Goal: Information Seeking & Learning: Learn about a topic

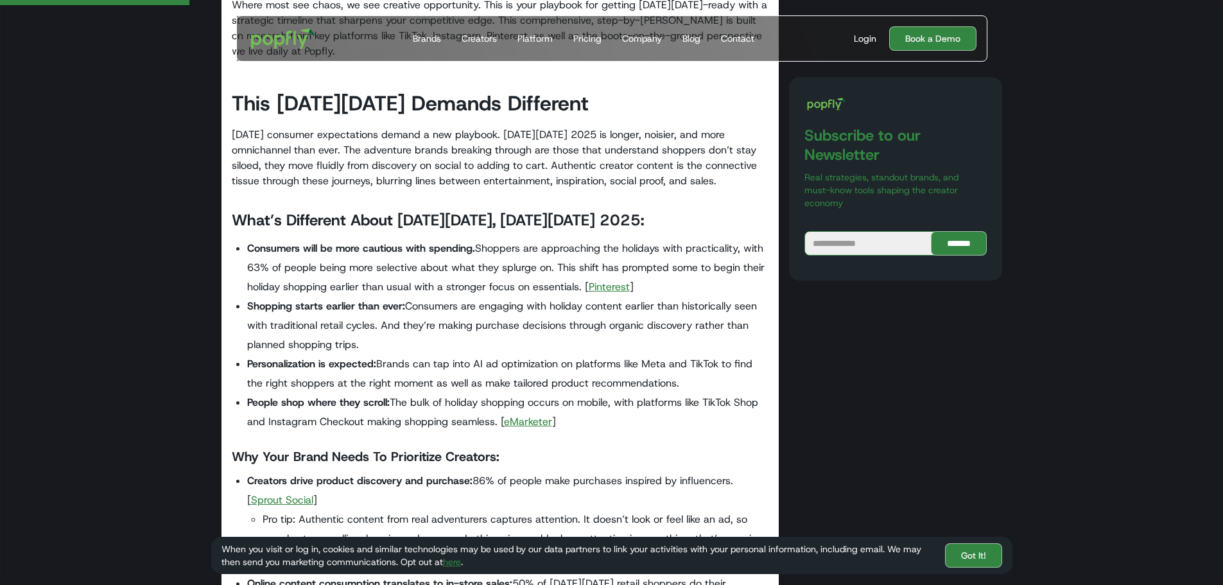
scroll to position [706, 0]
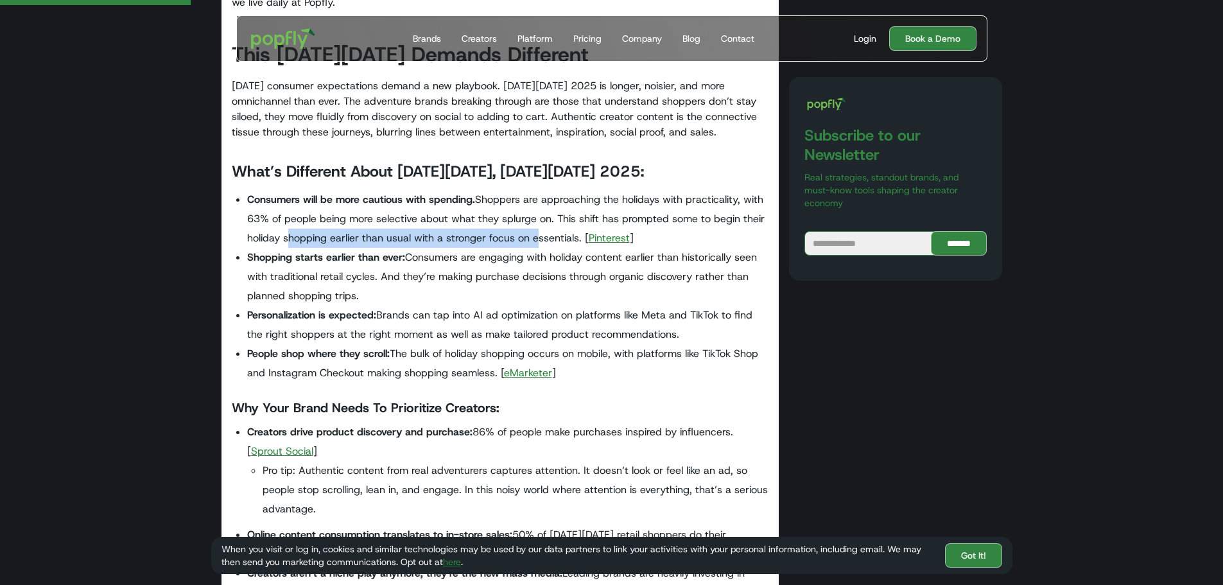
drag, startPoint x: 288, startPoint y: 234, endPoint x: 537, endPoint y: 241, distance: 248.5
click at [537, 241] on li "Consumers will be more cautious with spending. Shoppers are approaching the hol…" at bounding box center [508, 219] width 522 height 58
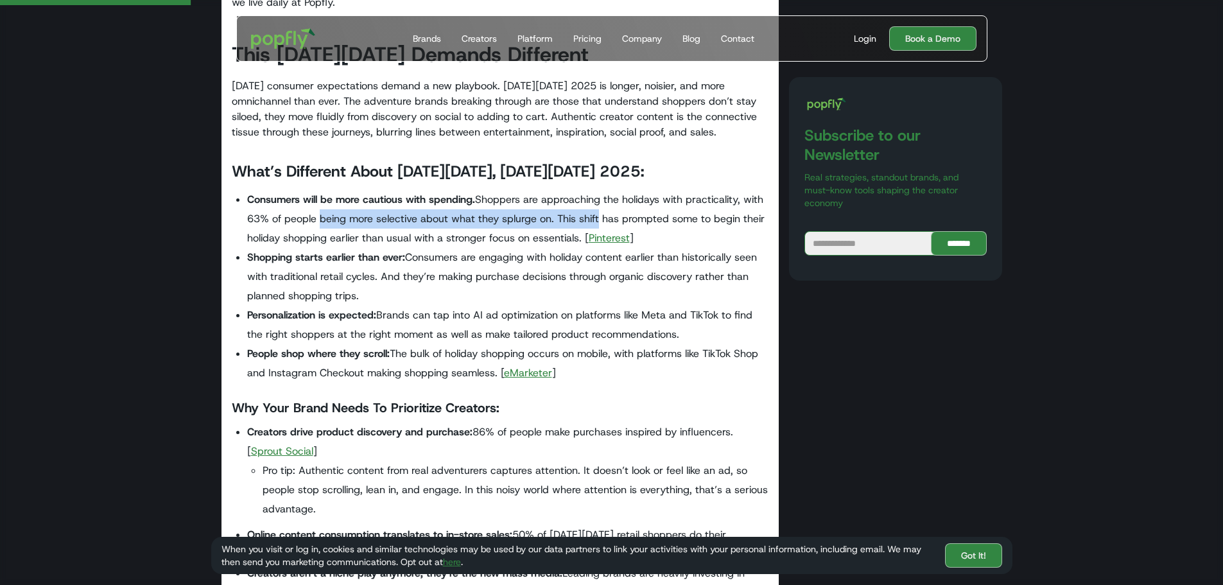
drag, startPoint x: 377, startPoint y: 217, endPoint x: 597, endPoint y: 216, distance: 220.2
click at [597, 216] on li "Consumers will be more cautious with spending. Shoppers are approaching the hol…" at bounding box center [508, 219] width 522 height 58
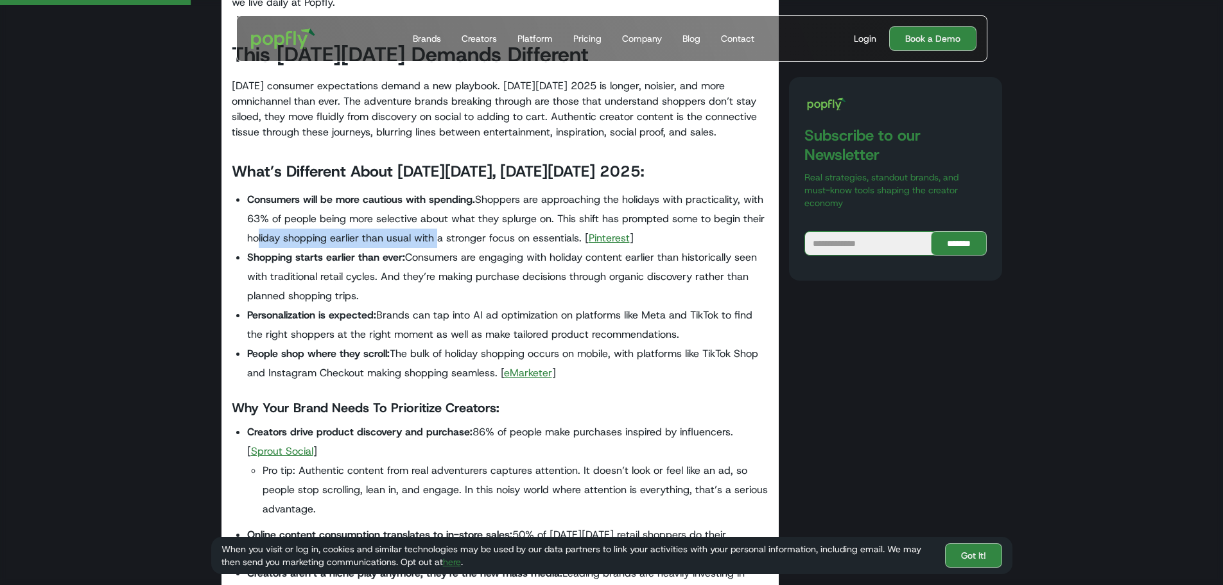
drag, startPoint x: 259, startPoint y: 239, endPoint x: 524, endPoint y: 244, distance: 265.1
click at [450, 240] on li "Consumers will be more cautious with spending. Shoppers are approaching the hol…" at bounding box center [508, 219] width 522 height 58
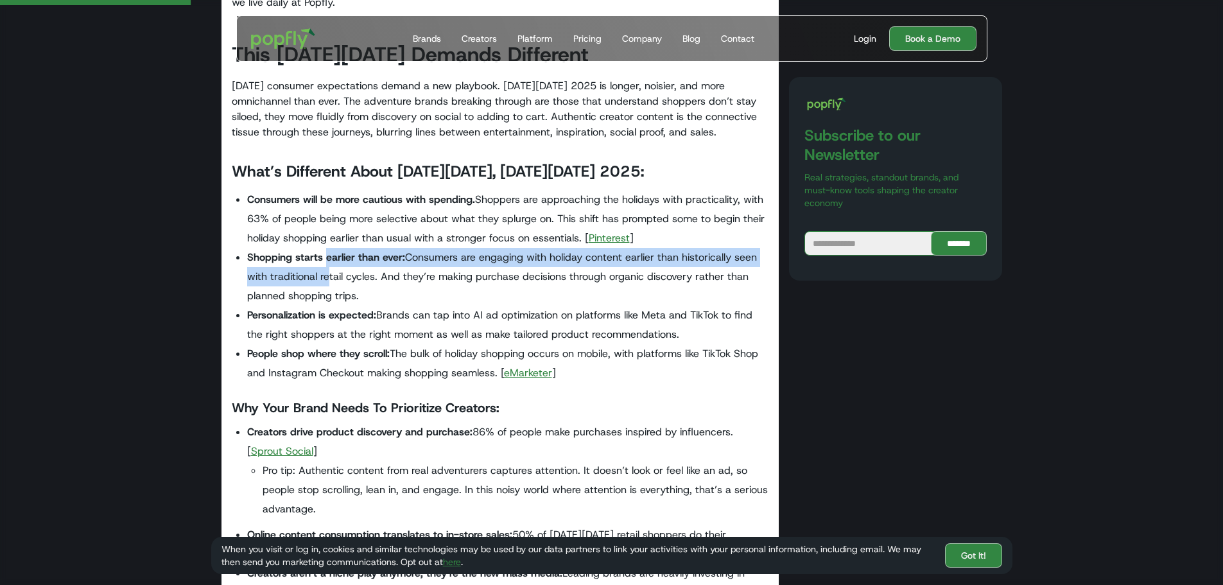
drag, startPoint x: 326, startPoint y: 260, endPoint x: 325, endPoint y: 286, distance: 25.7
click at [325, 286] on li "Shopping starts earlier than ever: Consumers are engaging with holiday content …" at bounding box center [508, 277] width 522 height 58
drag, startPoint x: 316, startPoint y: 312, endPoint x: 693, endPoint y: 331, distance: 377.2
click at [693, 331] on li "Personalization is expected: Brands can tap into AI ad optimization on platform…" at bounding box center [508, 325] width 522 height 39
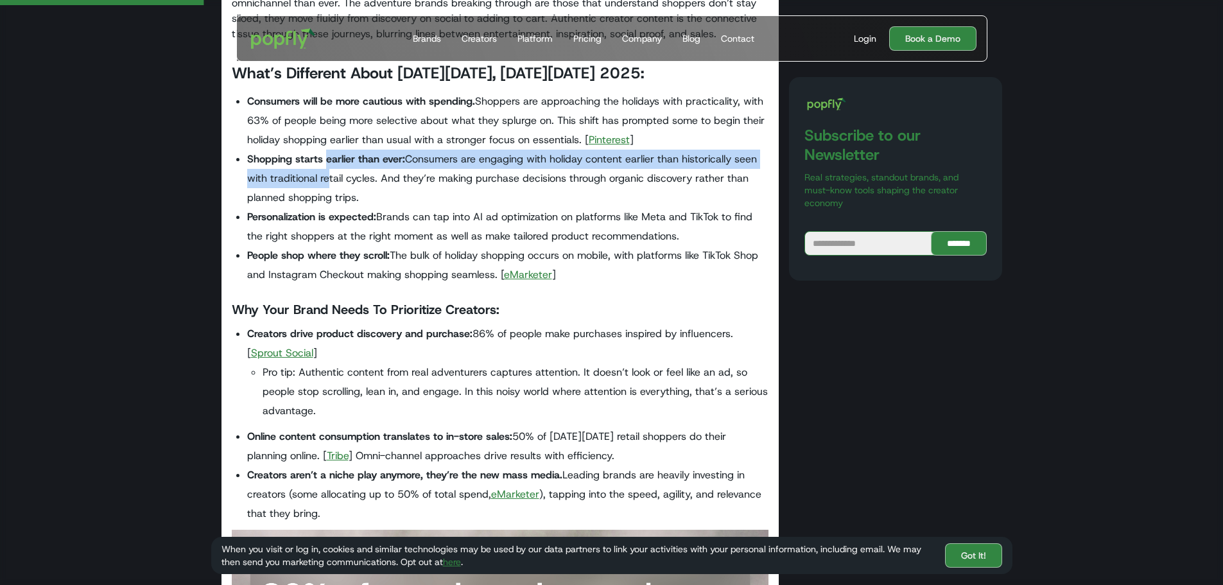
scroll to position [834, 0]
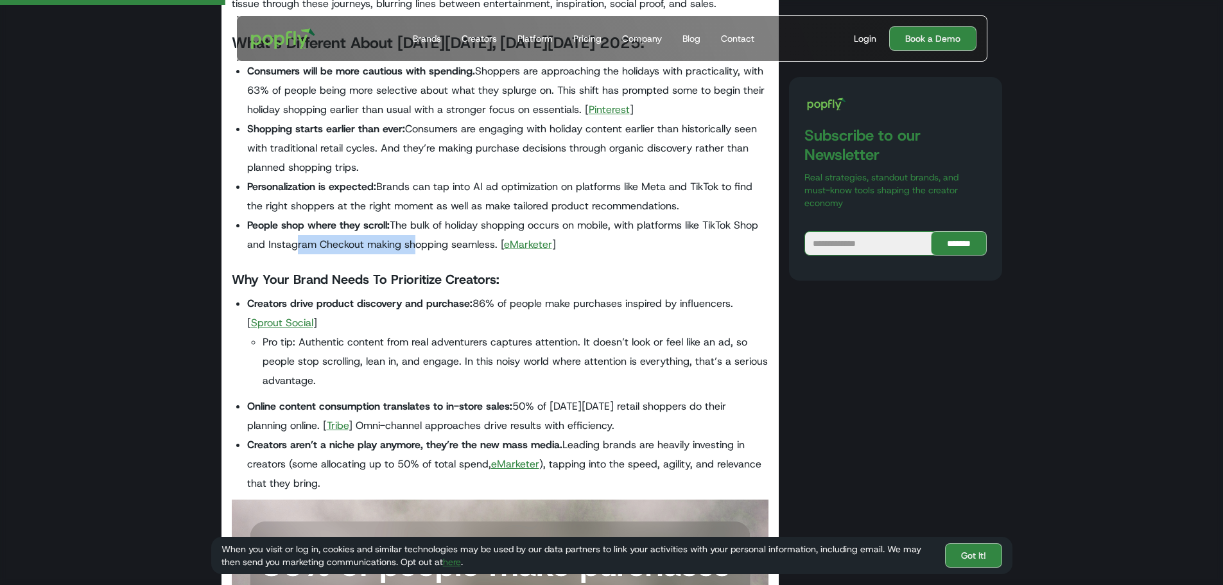
drag, startPoint x: 289, startPoint y: 241, endPoint x: 411, endPoint y: 242, distance: 122.0
click at [411, 242] on li "People shop where they scroll: The bulk of holiday shopping occurs on mobile, w…" at bounding box center [508, 235] width 522 height 39
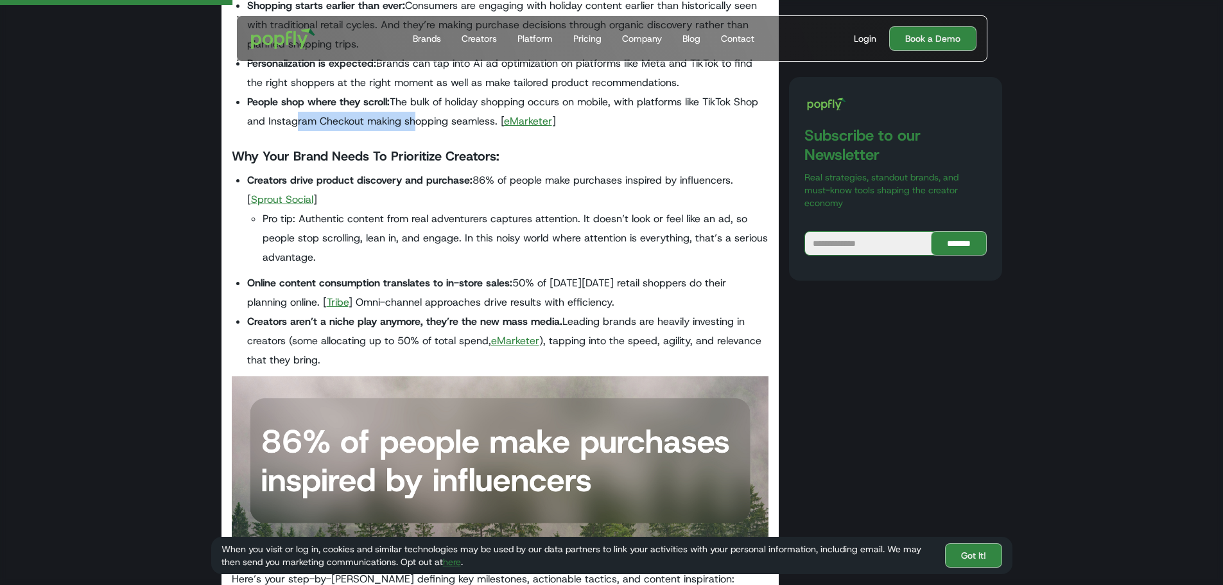
scroll to position [963, 0]
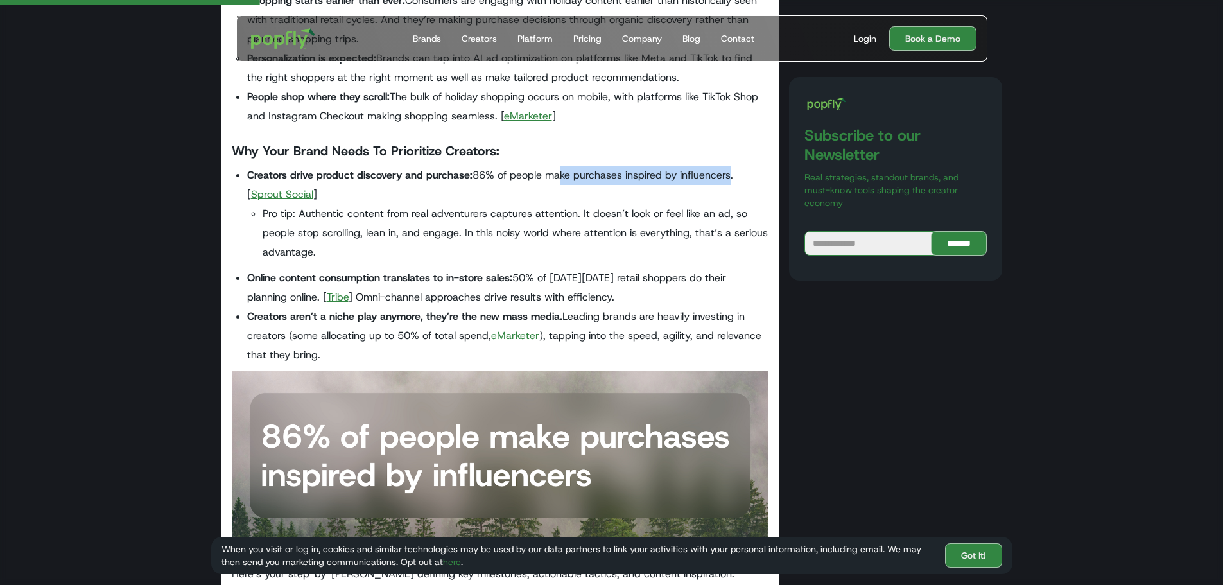
drag, startPoint x: 555, startPoint y: 173, endPoint x: 726, endPoint y: 177, distance: 171.4
click at [726, 177] on li "Creators drive product discovery and purchase: 86% of people make purchases ins…" at bounding box center [508, 214] width 522 height 96
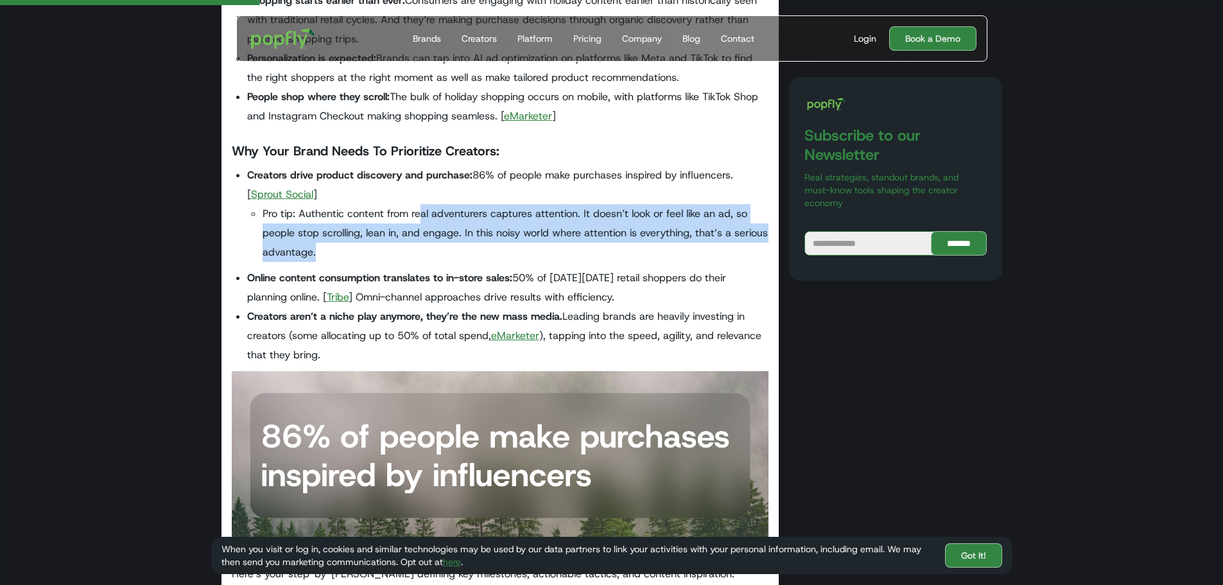
drag, startPoint x: 469, startPoint y: 219, endPoint x: 449, endPoint y: 243, distance: 31.5
click at [449, 243] on li "Pro tip: Authentic content from real adventurers captures attention. It doesn’t…" at bounding box center [516, 233] width 506 height 58
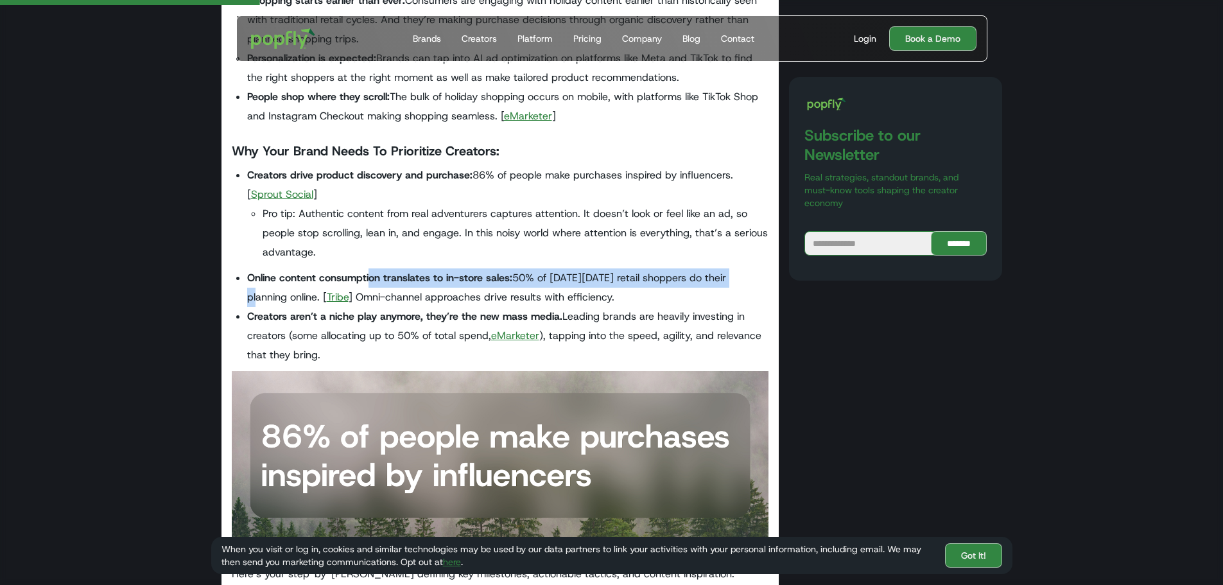
drag, startPoint x: 370, startPoint y: 275, endPoint x: 732, endPoint y: 280, distance: 362.7
click at [732, 280] on li "Online content consumption translates to in-store sales: 50% of [DATE][DATE] re…" at bounding box center [508, 287] width 522 height 39
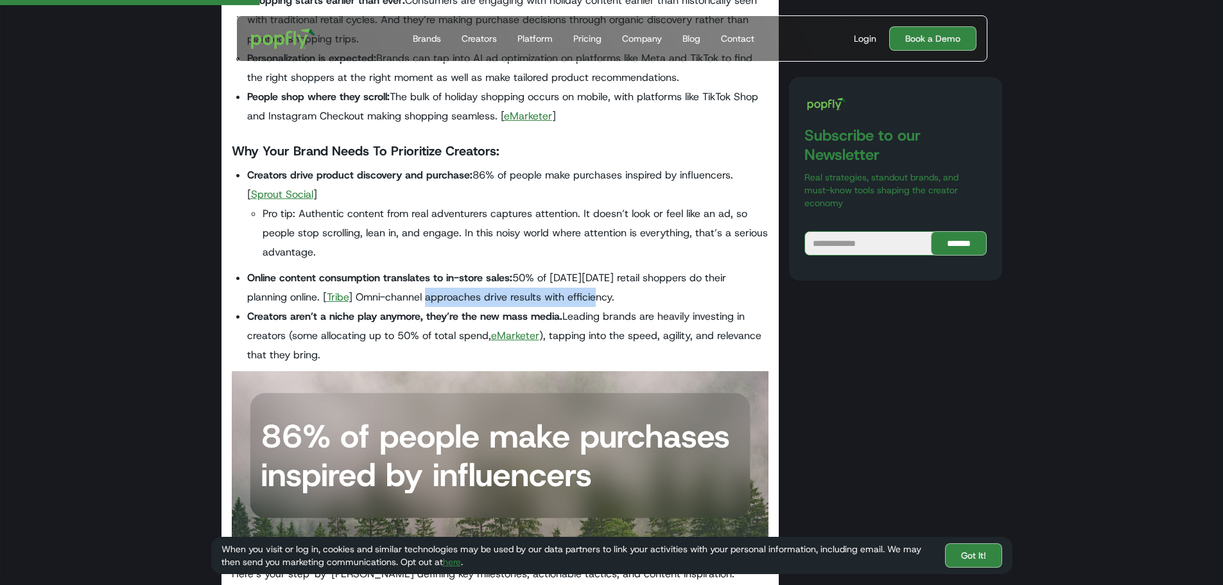
drag, startPoint x: 385, startPoint y: 295, endPoint x: 553, endPoint y: 297, distance: 167.5
click at [553, 297] on li "Online content consumption translates to in-store sales: 50% of [DATE][DATE] re…" at bounding box center [508, 287] width 522 height 39
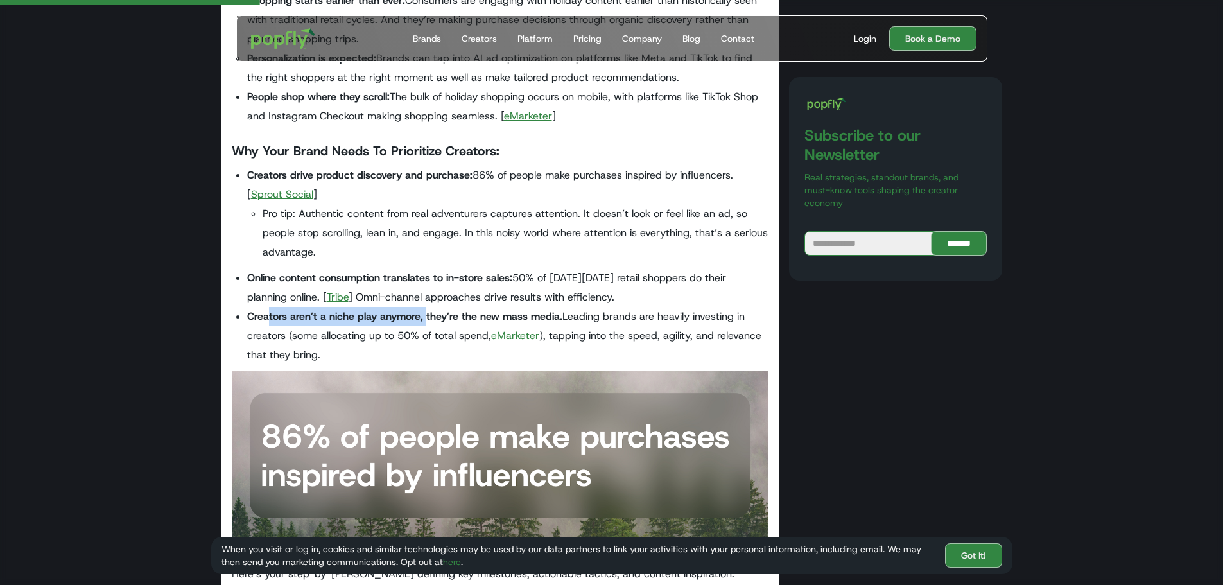
drag, startPoint x: 267, startPoint y: 317, endPoint x: 426, endPoint y: 319, distance: 159.2
click at [426, 319] on strong "Creators aren’t a niche play anymore, they’re the new mass media." at bounding box center [404, 315] width 315 height 13
click at [382, 352] on li "Creators aren’t a niche play anymore, they’re the new mass media. Leading brand…" at bounding box center [508, 336] width 522 height 58
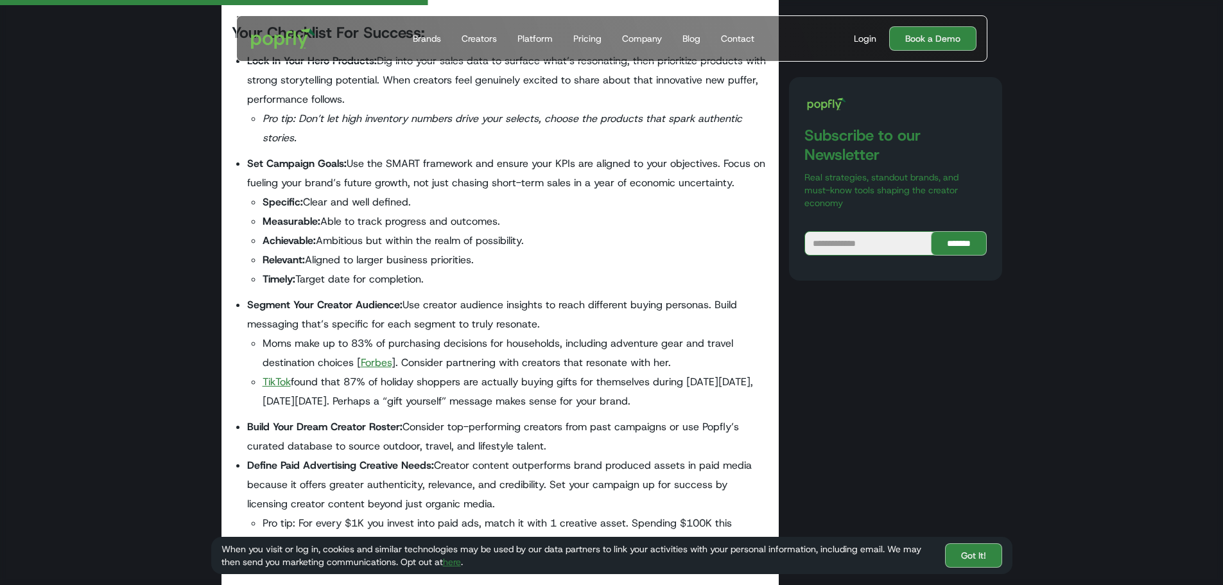
scroll to position [1797, 0]
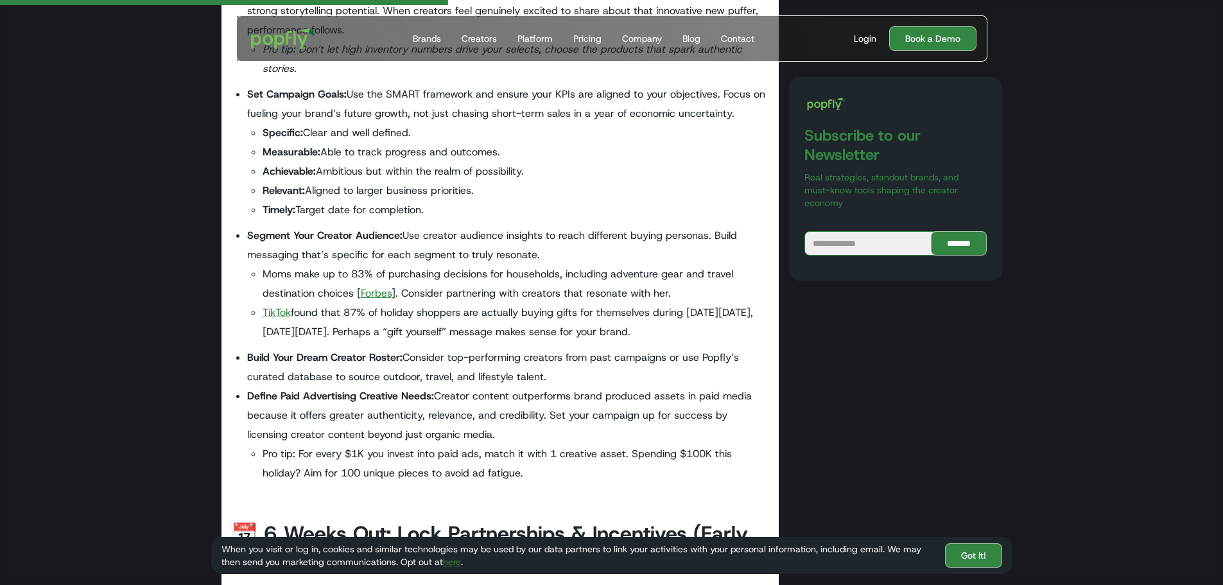
drag, startPoint x: 365, startPoint y: 255, endPoint x: 544, endPoint y: 257, distance: 179.1
click at [544, 257] on li "Segment Your Creator Audience: Use creator audience insights to reach different…" at bounding box center [508, 284] width 522 height 116
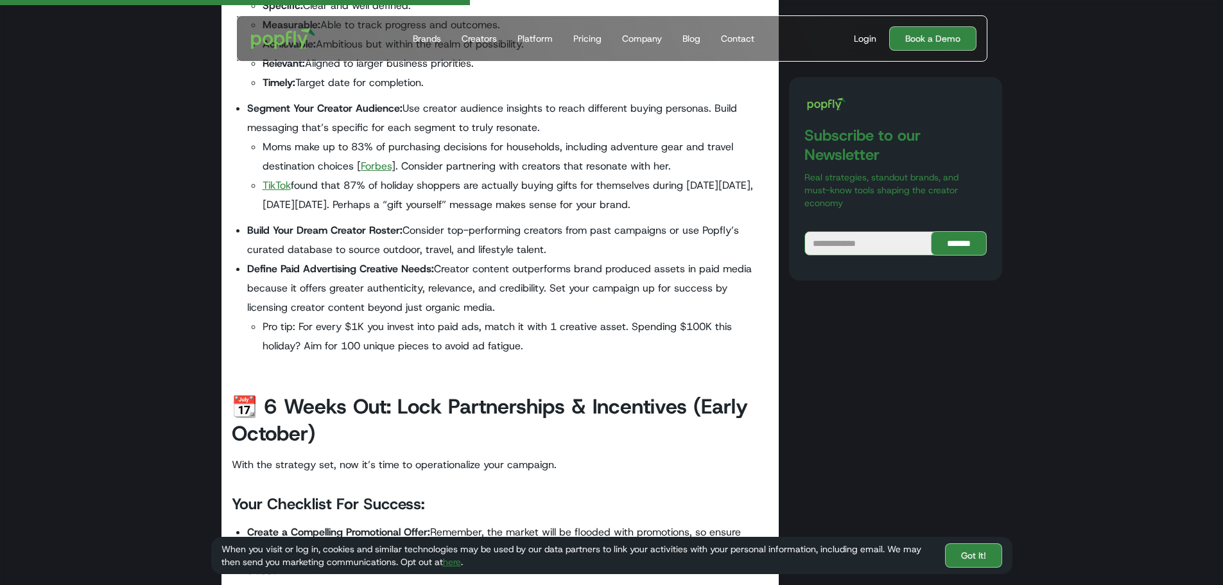
scroll to position [1926, 0]
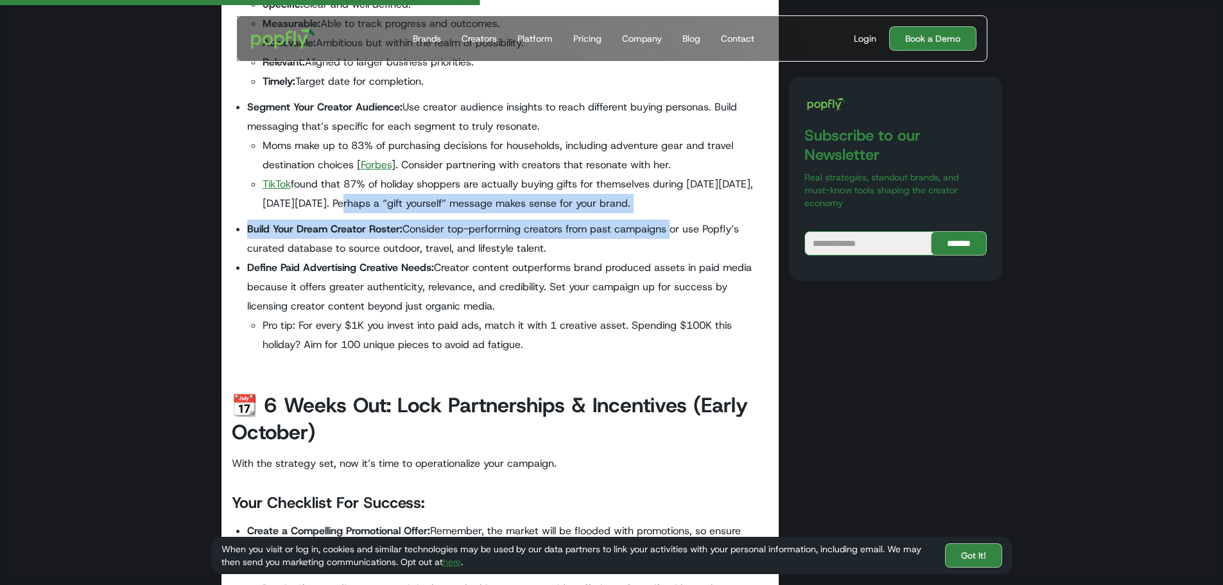
drag, startPoint x: 341, startPoint y: 210, endPoint x: 668, endPoint y: 218, distance: 326.8
click at [668, 218] on ul "Lock In Your Hero Products: Dig into your sales data to surface what’s resonati…" at bounding box center [500, 107] width 537 height 507
click at [506, 232] on li "Build Your Dream Creator Roster: Consider top-performing creators from past cam…" at bounding box center [508, 239] width 522 height 39
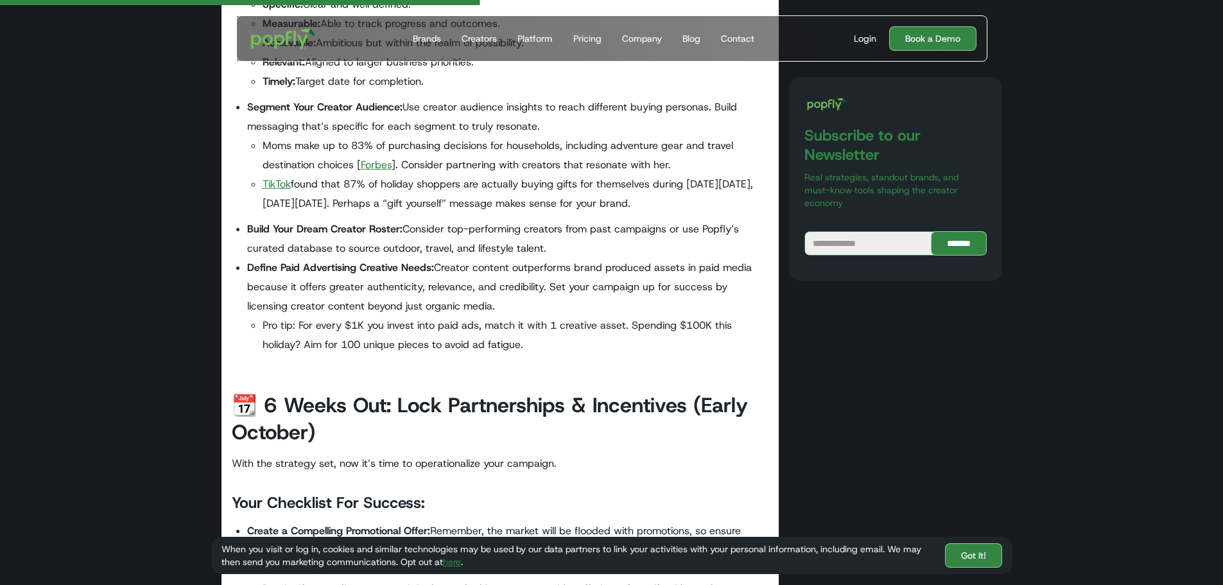
drag, startPoint x: 245, startPoint y: 232, endPoint x: 610, endPoint y: 239, distance: 365.9
click at [610, 239] on ul "Lock In Your Hero Products: Dig into your sales data to surface what’s resonati…" at bounding box center [500, 107] width 537 height 507
drag, startPoint x: 286, startPoint y: 270, endPoint x: 462, endPoint y: 304, distance: 179.1
click at [462, 304] on li "Define Paid Advertising Creative Needs: Creator content outperforms brand produ…" at bounding box center [508, 306] width 522 height 96
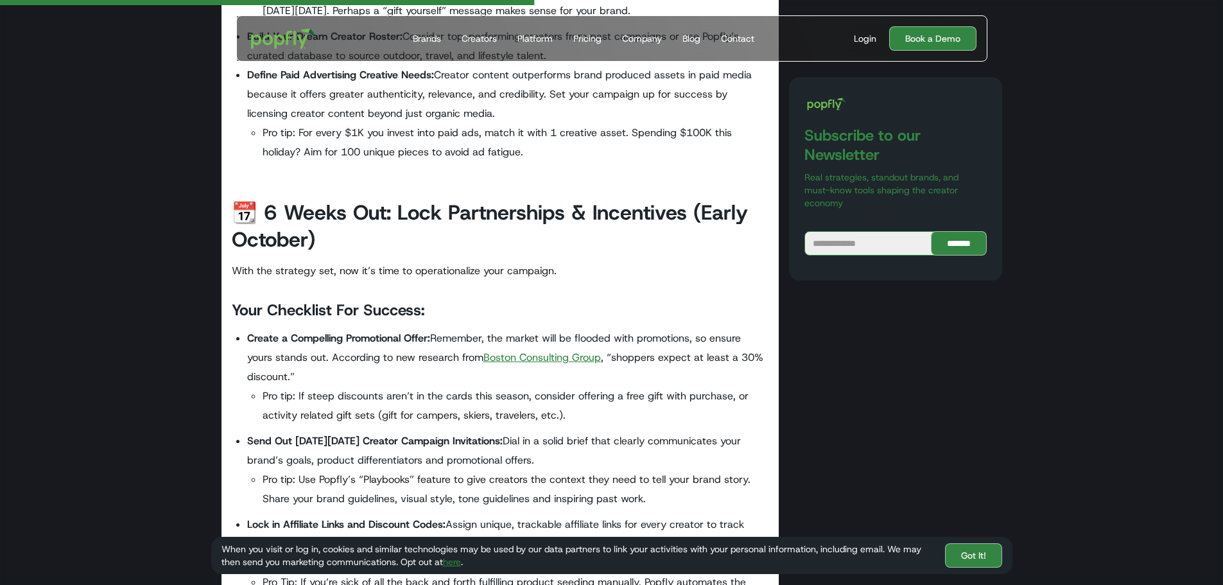
scroll to position [2182, 0]
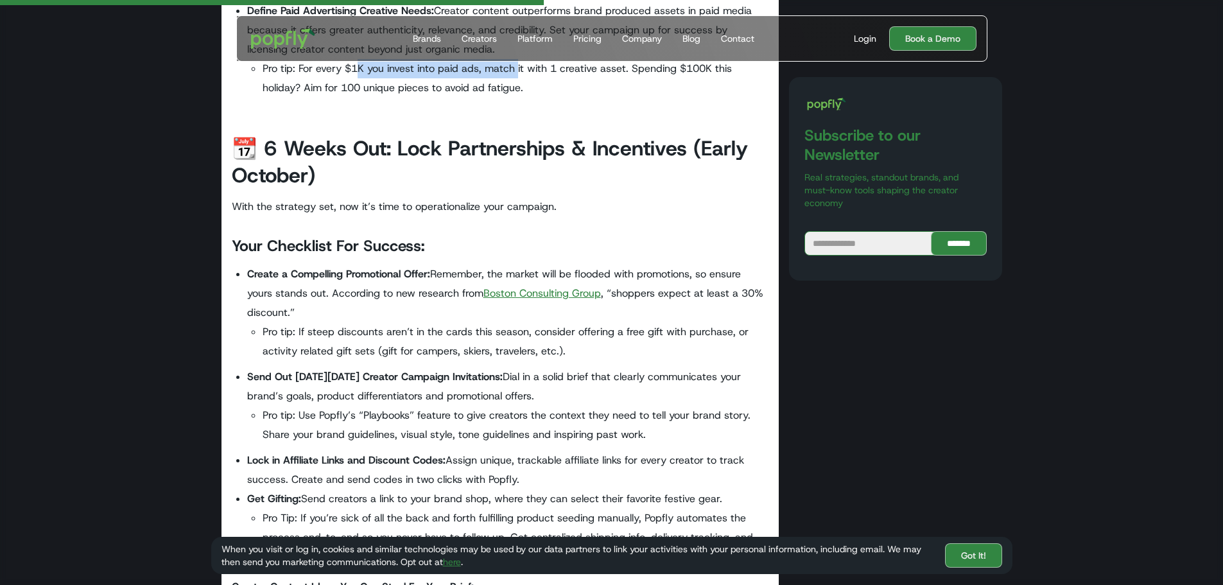
drag, startPoint x: 357, startPoint y: 73, endPoint x: 518, endPoint y: 73, distance: 161.1
click at [518, 73] on li "Pro tip: For every $1K you invest into paid ads, match it with 1 creative asset…" at bounding box center [516, 78] width 506 height 39
click at [513, 87] on li "Pro tip: For every $1K you invest into paid ads, match it with 1 creative asset…" at bounding box center [516, 78] width 506 height 39
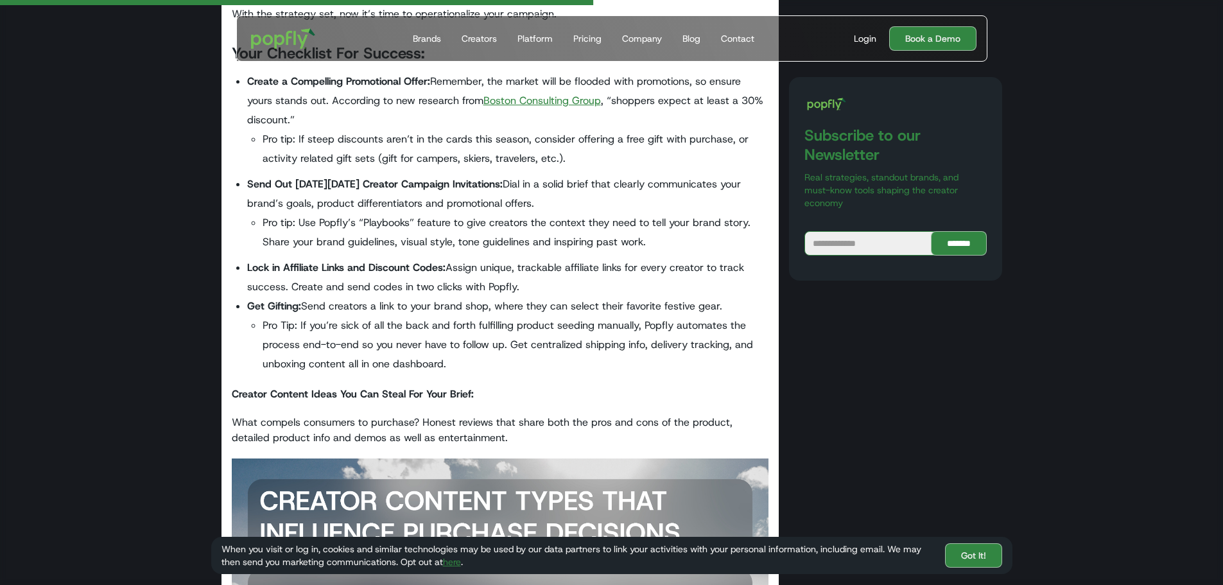
scroll to position [2439, 0]
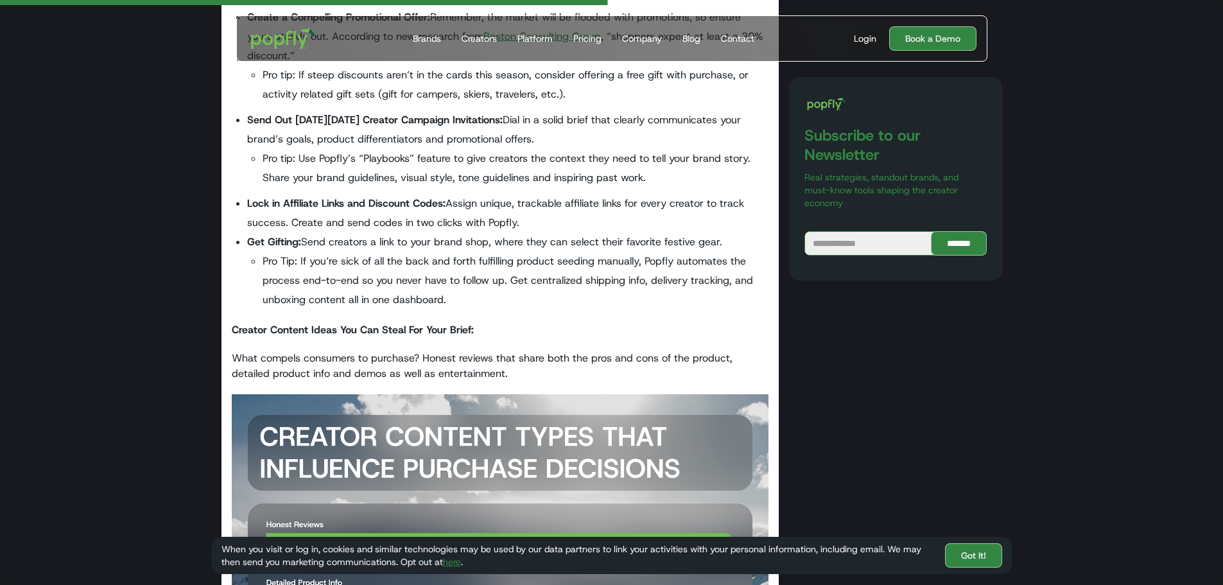
drag, startPoint x: 302, startPoint y: 116, endPoint x: 656, endPoint y: 171, distance: 358.6
click at [656, 171] on li "Send Out [DATE][DATE] Creator Campaign Invitations: Dial in a solid brief that …" at bounding box center [508, 148] width 522 height 77
click at [353, 181] on li "Pro tip: Use Popfly’s “Playbooks” feature to give creators the context they nee…" at bounding box center [516, 168] width 506 height 39
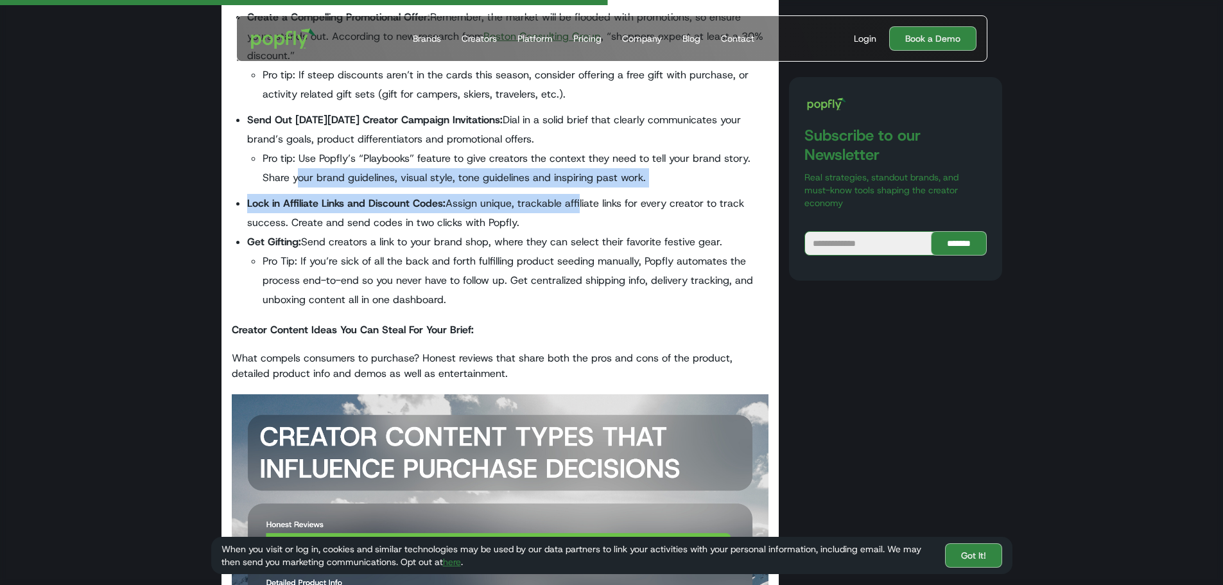
drag, startPoint x: 314, startPoint y: 179, endPoint x: 576, endPoint y: 194, distance: 262.3
click at [576, 194] on ul "Create a Compelling Promotional Offer: Remember, the market will be flooded wit…" at bounding box center [500, 162] width 537 height 308
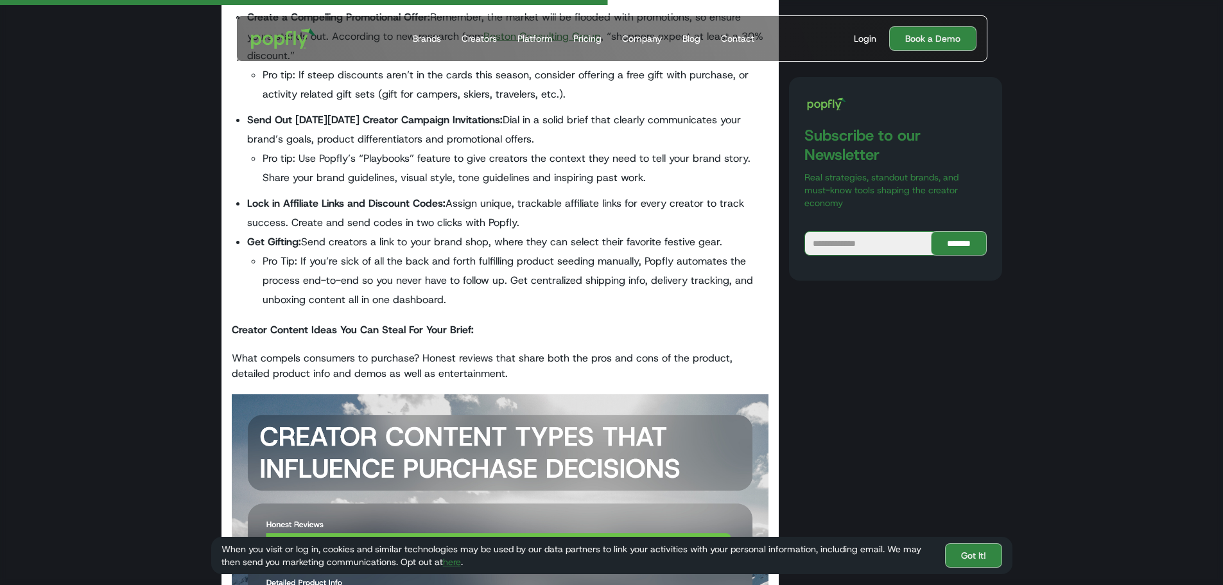
click at [366, 217] on li "Lock in Affiliate Links and Discount Codes: Assign unique, trackable affiliate …" at bounding box center [508, 213] width 522 height 39
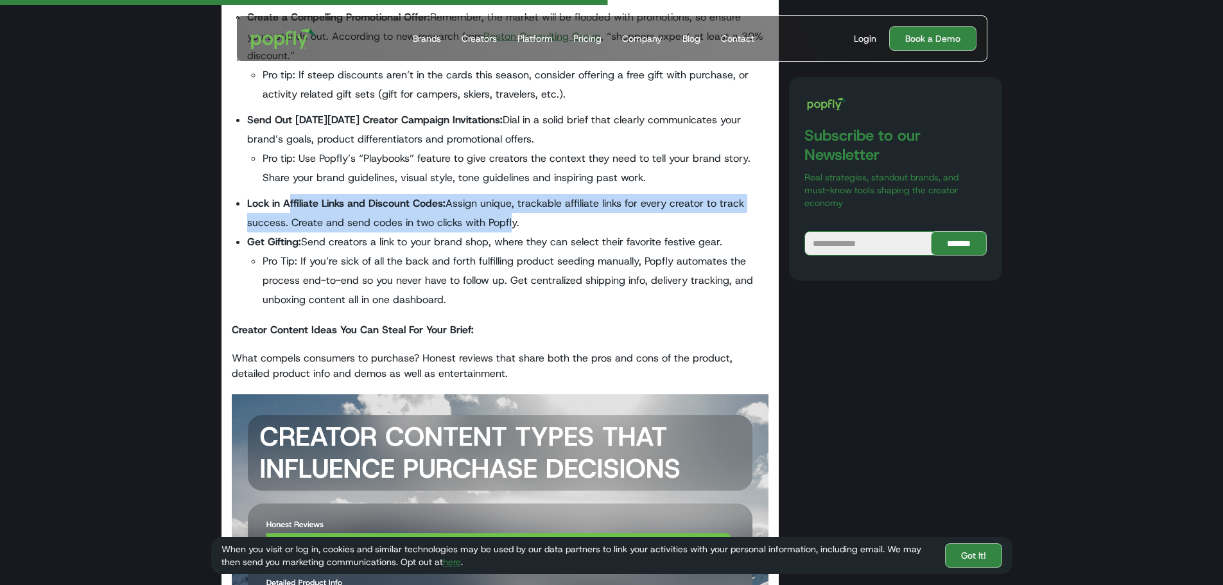
drag, startPoint x: 289, startPoint y: 203, endPoint x: 504, endPoint y: 216, distance: 216.1
click at [504, 216] on li "Lock in Affiliate Links and Discount Codes: Assign unique, trackable affiliate …" at bounding box center [508, 213] width 522 height 39
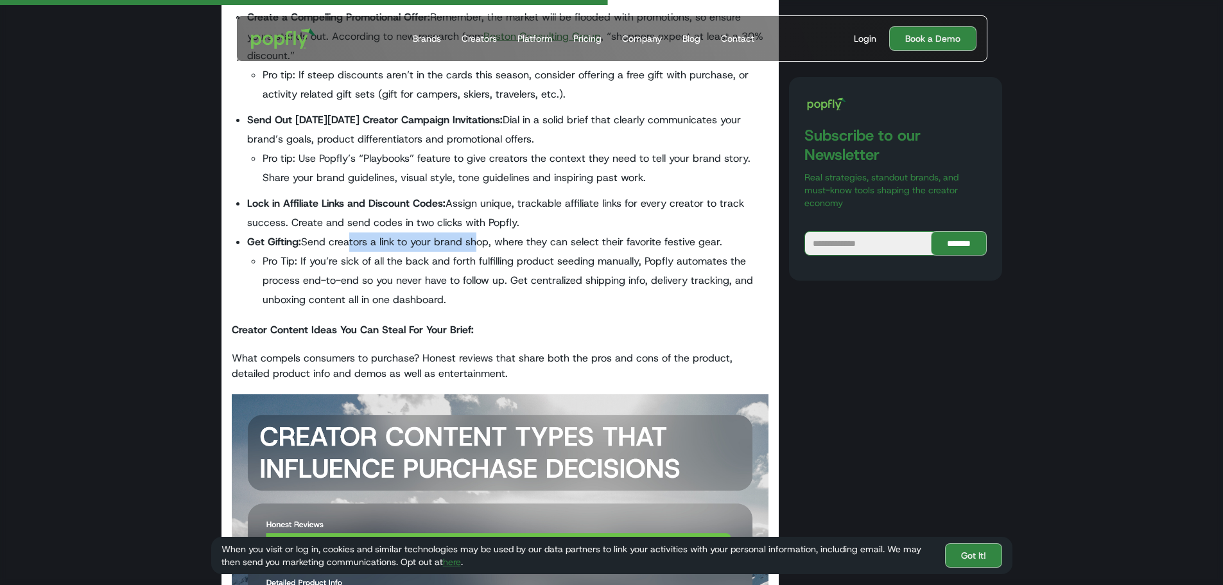
drag, startPoint x: 344, startPoint y: 239, endPoint x: 471, endPoint y: 245, distance: 127.2
click at [471, 245] on li "Get Gifting: Send creators a link to your brand shop, where they can select the…" at bounding box center [508, 270] width 522 height 77
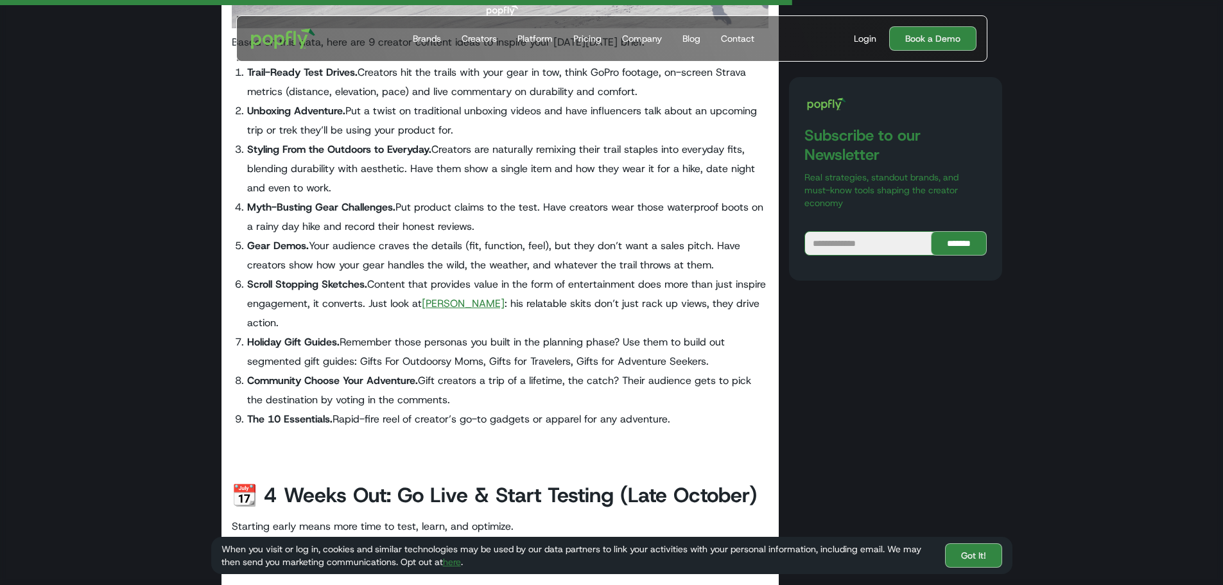
scroll to position [3209, 0]
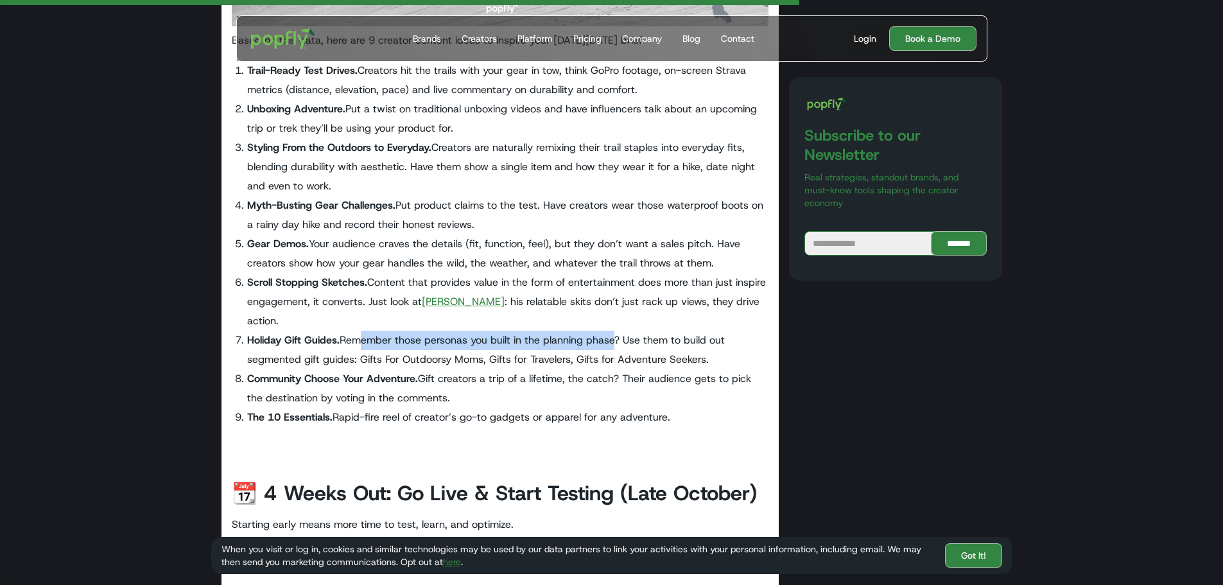
drag, startPoint x: 460, startPoint y: 322, endPoint x: 614, endPoint y: 323, distance: 154.0
click at [614, 331] on li "Holiday Gift Guides. Remember those personas you built in the planning phase? U…" at bounding box center [508, 350] width 522 height 39
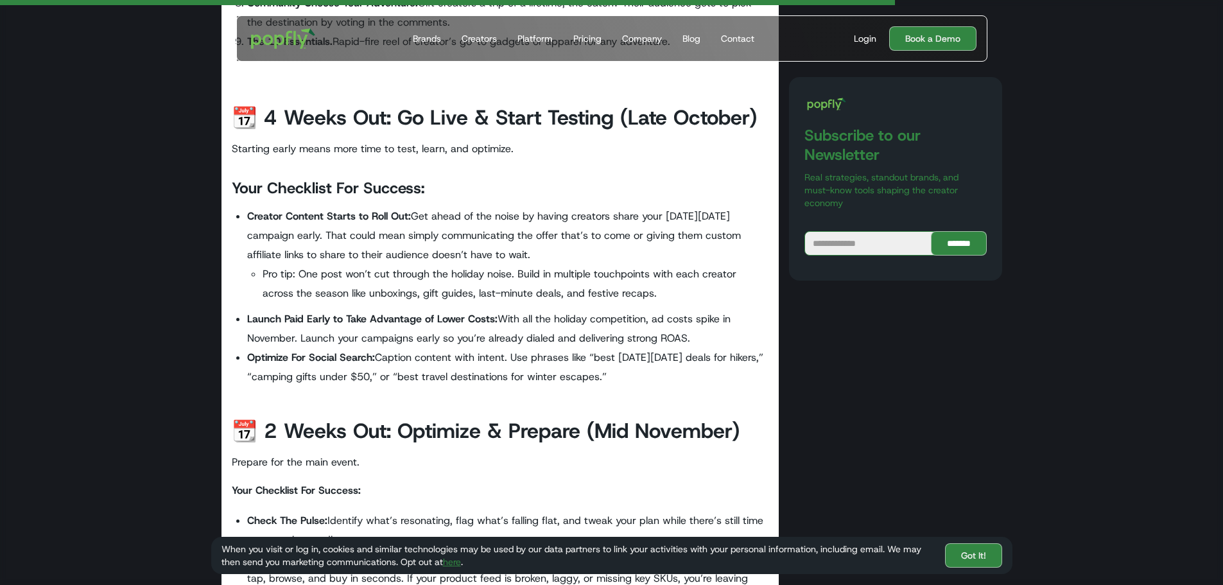
scroll to position [3594, 0]
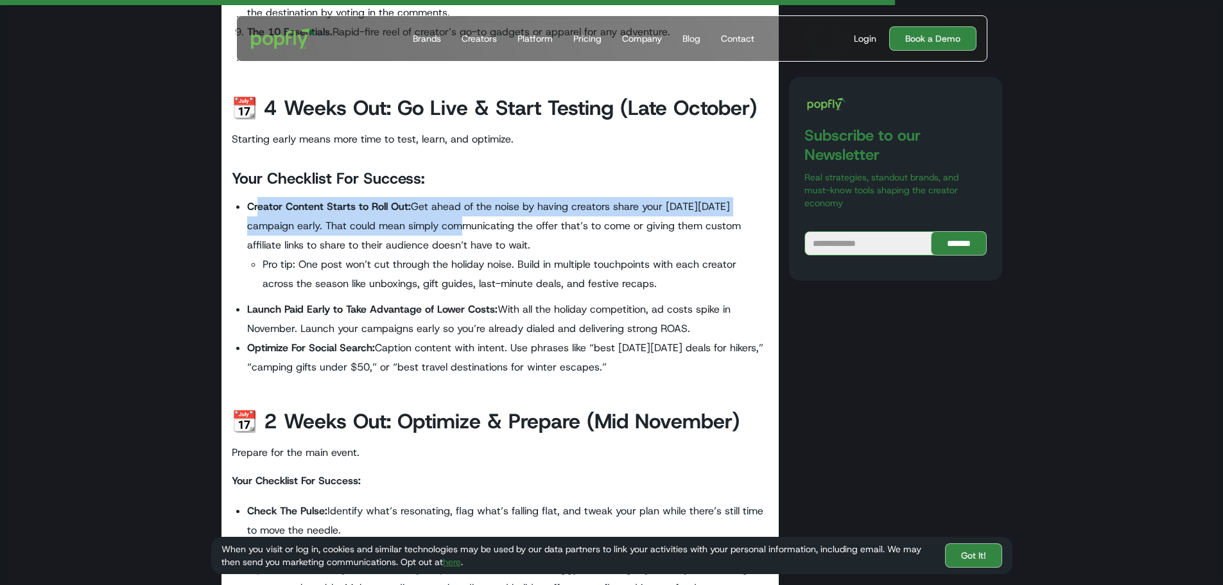
drag, startPoint x: 259, startPoint y: 188, endPoint x: 460, endPoint y: 200, distance: 201.9
click at [460, 200] on li "Creator Content Starts to Roll Out: Get ahead of the noise by having creators s…" at bounding box center [508, 245] width 522 height 96
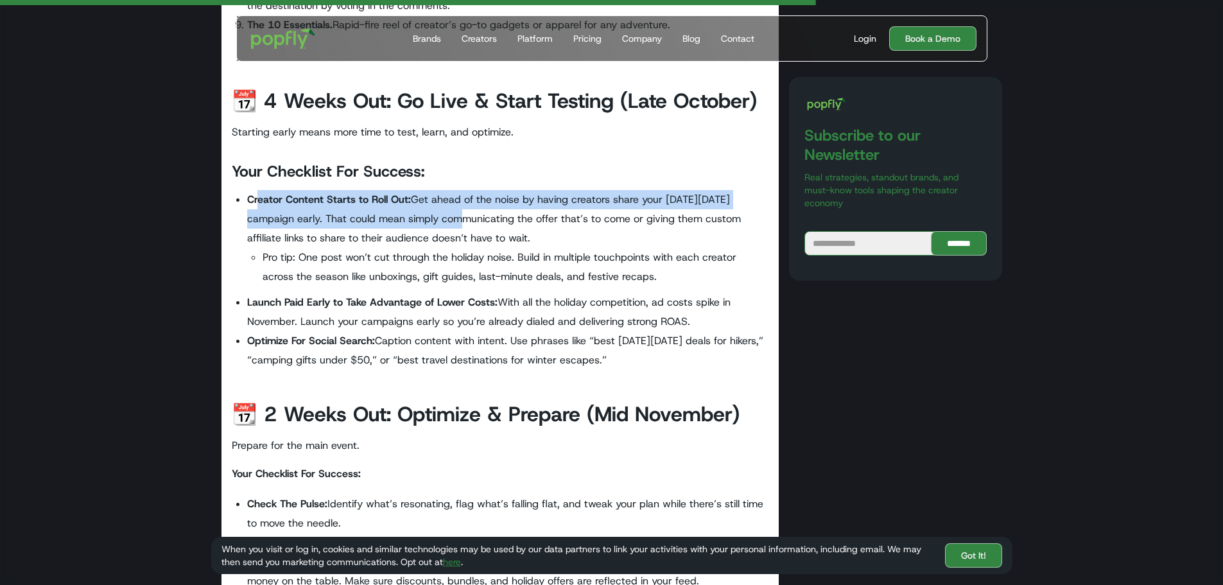
scroll to position [3658, 0]
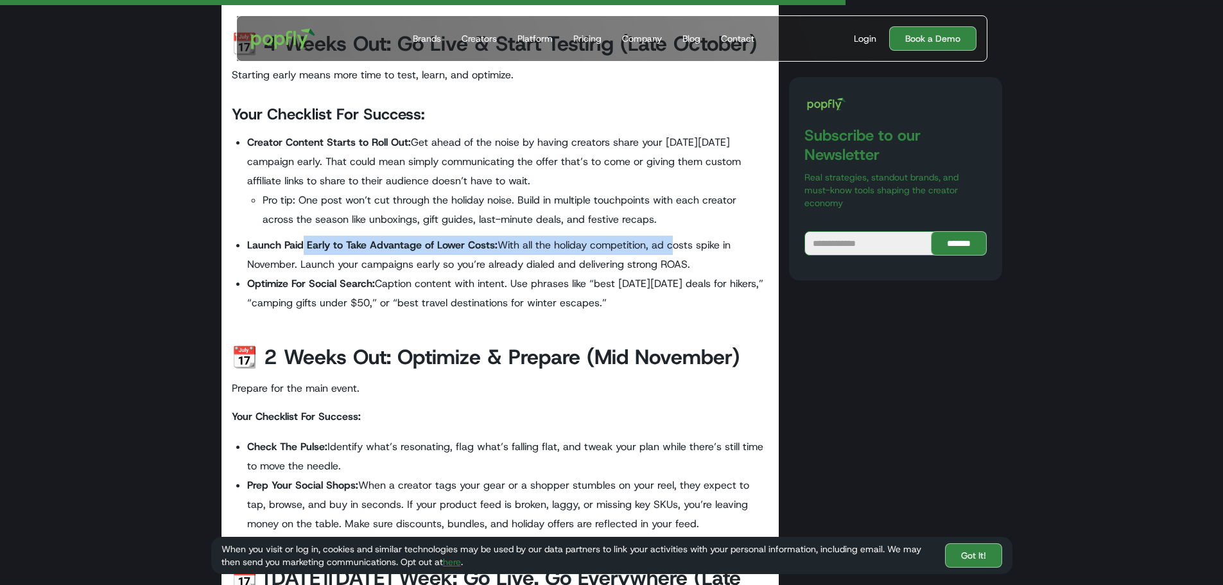
drag, startPoint x: 302, startPoint y: 227, endPoint x: 674, endPoint y: 230, distance: 371.6
click at [674, 236] on li "Launch Paid Early to Take Advantage of Lower Costs: With all the holiday compet…" at bounding box center [508, 255] width 522 height 39
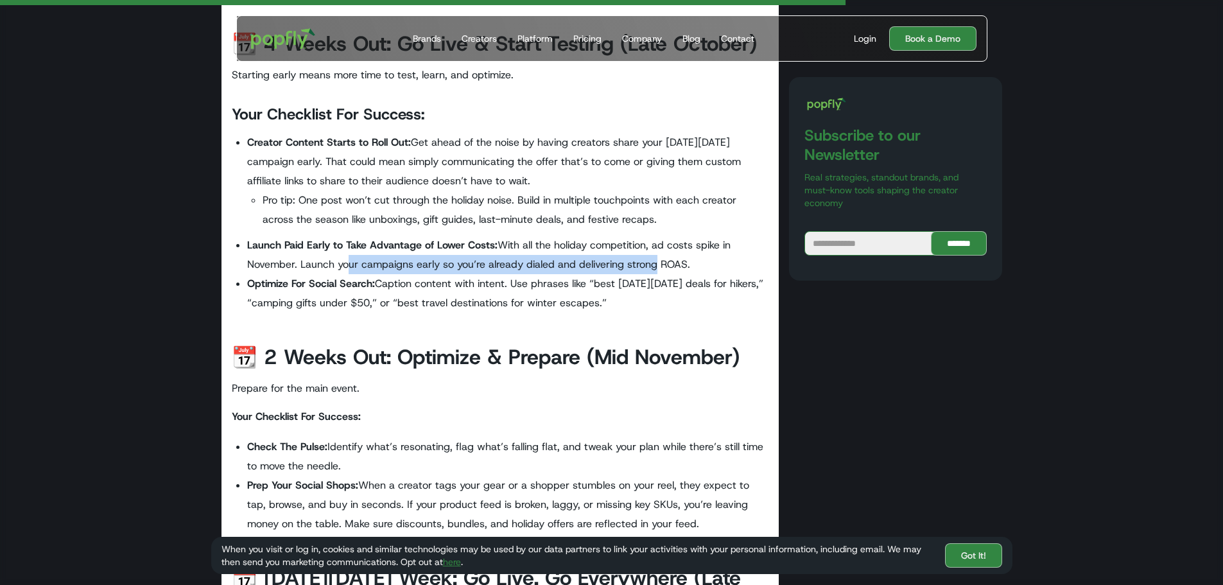
drag, startPoint x: 438, startPoint y: 245, endPoint x: 656, endPoint y: 243, distance: 217.6
click at [656, 243] on li "Launch Paid Early to Take Advantage of Lower Costs: With all the holiday compet…" at bounding box center [508, 255] width 522 height 39
drag, startPoint x: 330, startPoint y: 266, endPoint x: 460, endPoint y: 265, distance: 129.7
click at [460, 274] on li "Optimize For Social Search: Caption content with intent. Use phrases like “best…" at bounding box center [508, 293] width 522 height 39
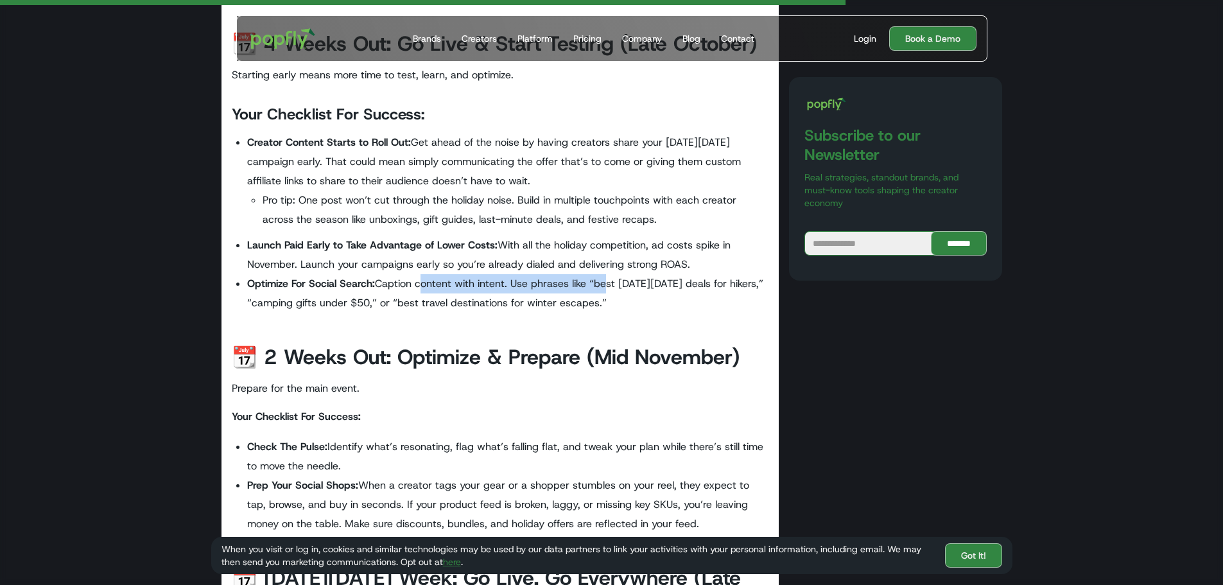
drag, startPoint x: 422, startPoint y: 264, endPoint x: 606, endPoint y: 261, distance: 184.2
click at [606, 274] on li "Optimize For Social Search: Caption content with intent. Use phrases like “best…" at bounding box center [508, 293] width 522 height 39
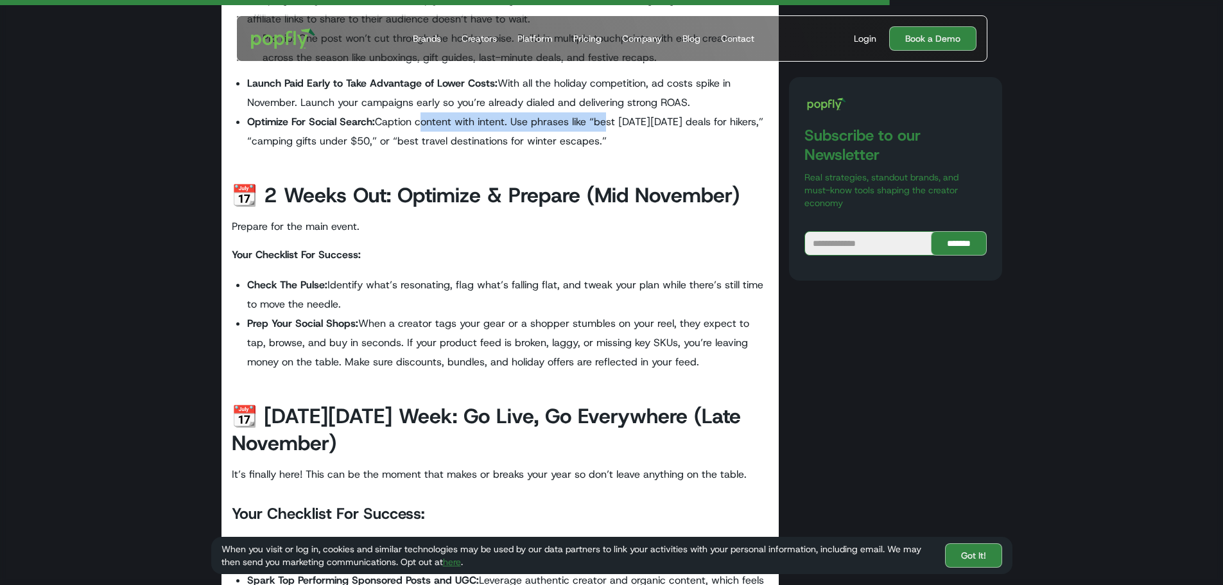
scroll to position [3851, 0]
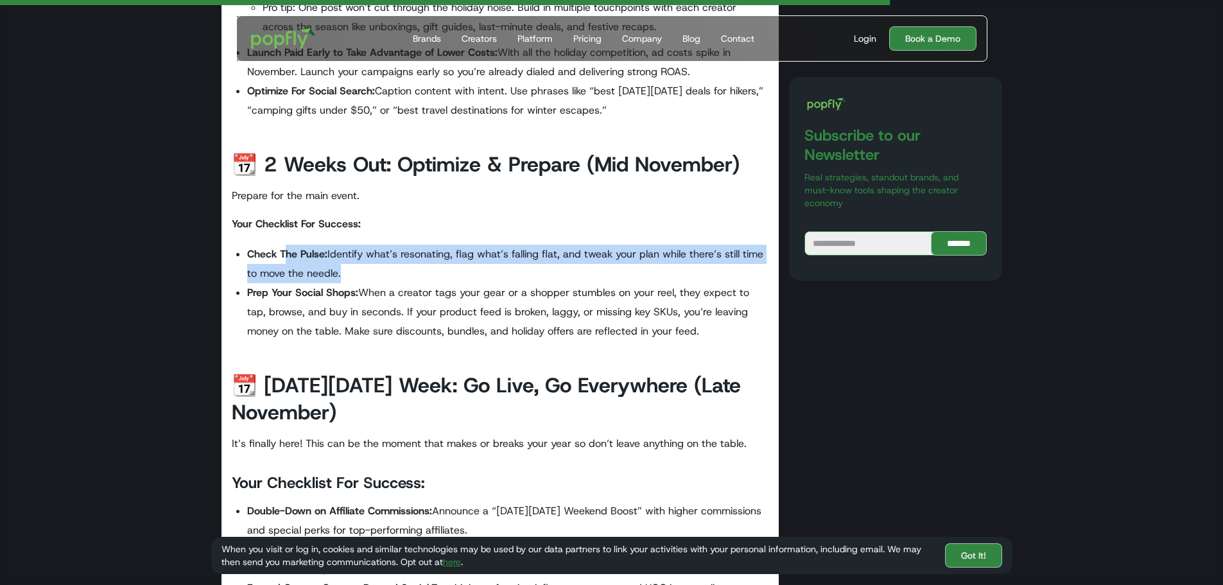
drag, startPoint x: 306, startPoint y: 236, endPoint x: 365, endPoint y: 255, distance: 61.5
click at [365, 255] on li "Check The Pulse: Identify what’s resonating, flag what’s falling flat, and twea…" at bounding box center [508, 264] width 522 height 39
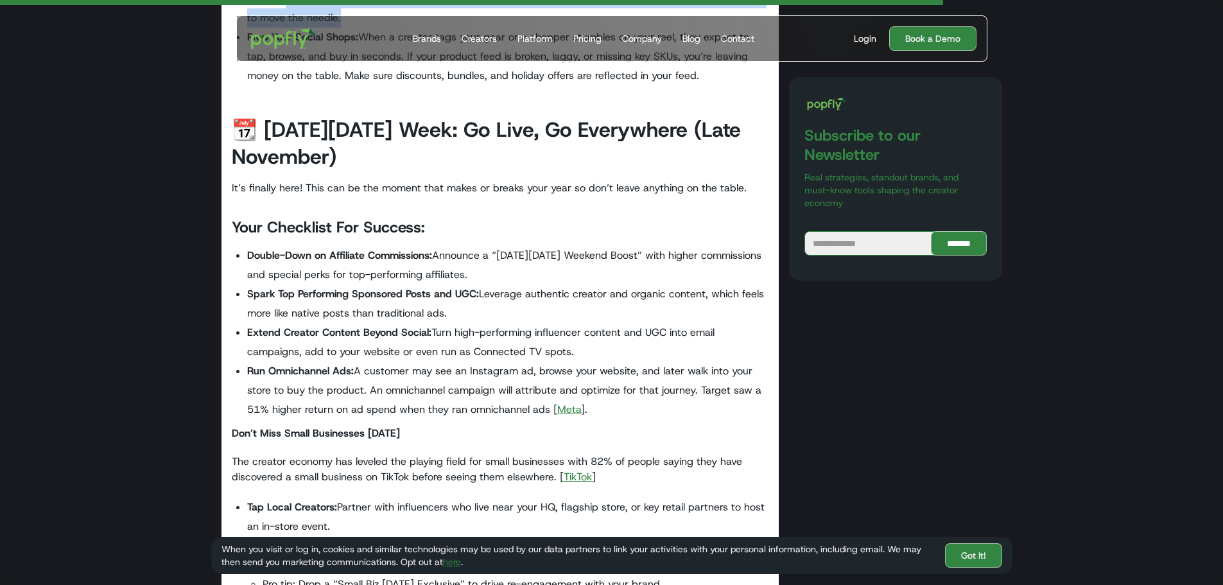
scroll to position [4108, 0]
drag, startPoint x: 257, startPoint y: 230, endPoint x: 476, endPoint y: 255, distance: 219.7
click at [476, 255] on li "Double-Down on Affiliate Commissions: Announce a “[DATE][DATE] Weekend Boost” w…" at bounding box center [508, 264] width 522 height 39
drag, startPoint x: 251, startPoint y: 275, endPoint x: 644, endPoint y: 286, distance: 393.6
click at [644, 286] on li "Spark Top Performing Sponsored Posts and UGC: Leverage authentic creator and or…" at bounding box center [508, 302] width 522 height 39
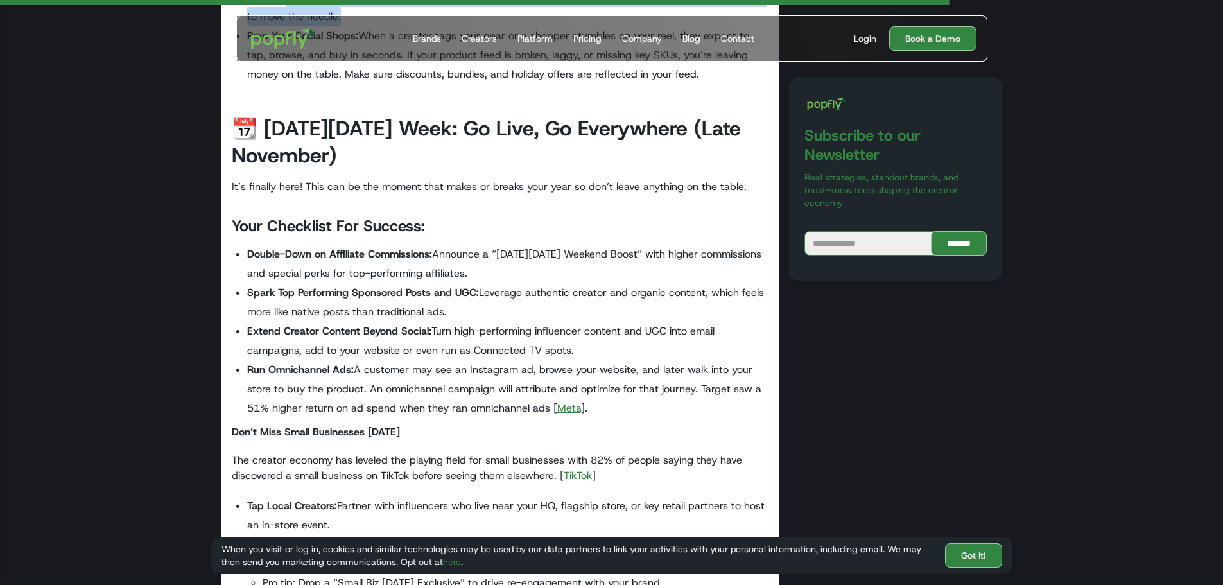
click at [307, 296] on li "Spark Top Performing Sponsored Posts and UGC: Leverage authentic creator and or…" at bounding box center [508, 302] width 522 height 39
drag, startPoint x: 262, startPoint y: 293, endPoint x: 486, endPoint y: 297, distance: 224.0
click at [486, 297] on li "Spark Top Performing Sponsored Posts and UGC: Leverage authentic creator and or…" at bounding box center [508, 302] width 522 height 39
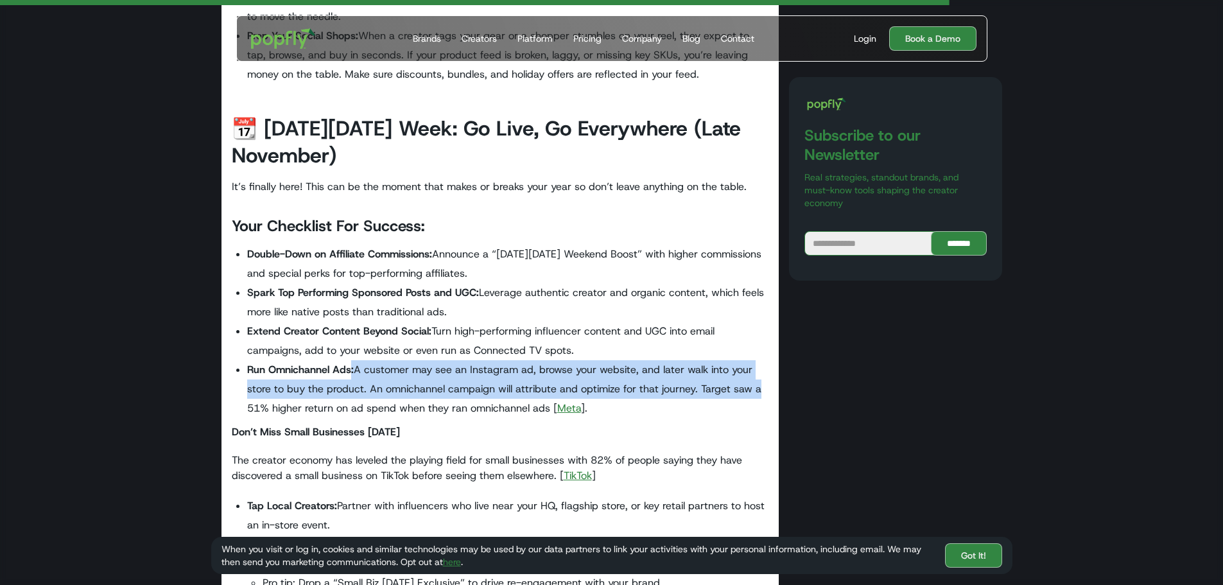
drag, startPoint x: 351, startPoint y: 352, endPoint x: 755, endPoint y: 368, distance: 404.0
click at [755, 368] on li "Run Omnichannel Ads: A customer may see an Instagram ad, browse your website, a…" at bounding box center [508, 389] width 522 height 58
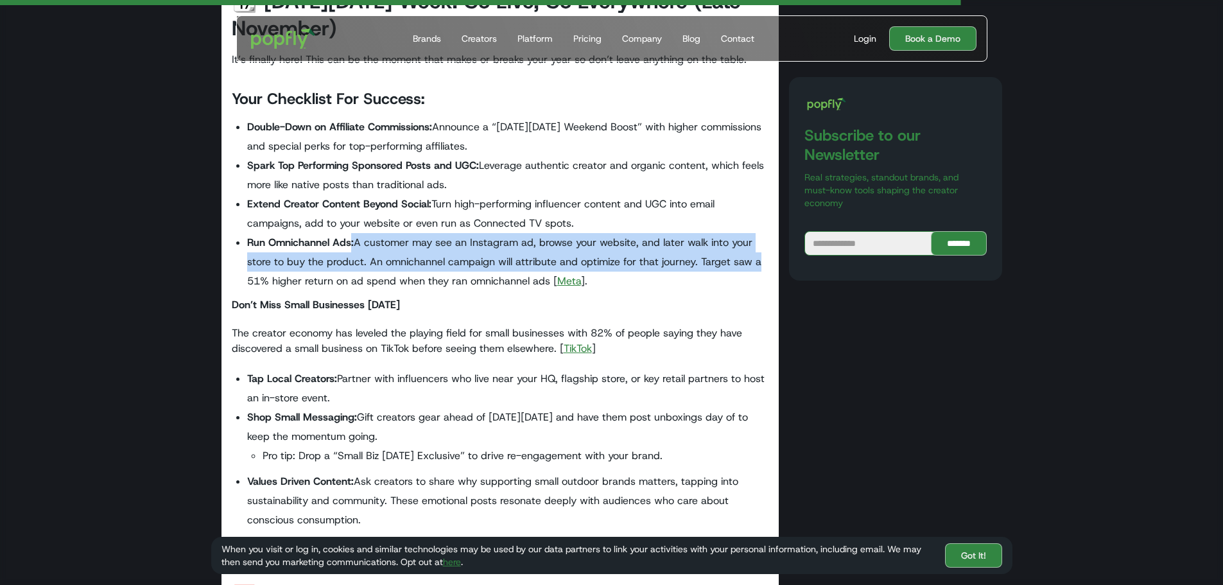
scroll to position [4236, 0]
